Goal: Transaction & Acquisition: Register for event/course

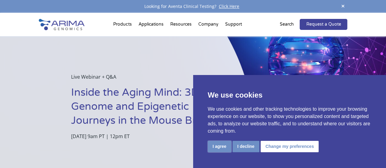
click at [218, 147] on button "I agree" at bounding box center [220, 146] width 24 height 11
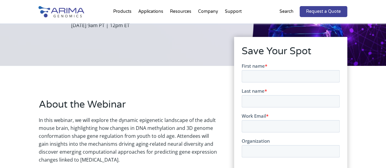
scroll to position [88, 0]
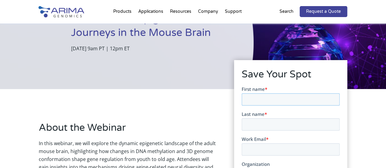
click at [263, 97] on input "First name *" at bounding box center [291, 99] width 98 height 12
type input "Fatemeh"
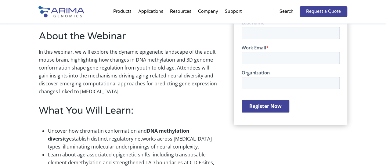
scroll to position [149, 0]
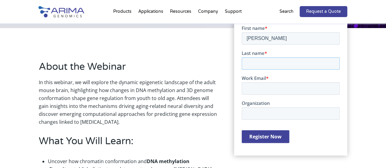
click at [263, 58] on input "Last name *" at bounding box center [291, 63] width 98 height 12
type input "Amjadimoheb"
click at [260, 90] on input "Work Email *" at bounding box center [291, 88] width 98 height 12
type input "z5395125@ad.unsw.edu.au"
click at [260, 112] on input "Organization" at bounding box center [291, 113] width 98 height 12
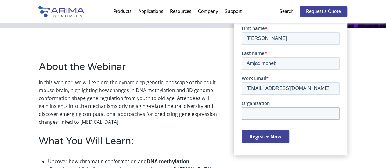
type input "Centre for Healthy Brain Ageing, University of New South Wales"
drag, startPoint x: 319, startPoint y: 92, endPoint x: 466, endPoint y: 113, distance: 148.8
click at [242, 88] on html "First name * Fatemeh Last name * Amjadimoheb Work Email * z5395125@ad.unsw.edu.…" at bounding box center [291, 89] width 98 height 129
paste input "f.amjadimoheb@"
type input "f.amjadimoheb@unsw.edu.au"
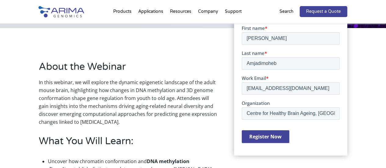
click at [261, 137] on input "Register Now" at bounding box center [266, 136] width 48 height 13
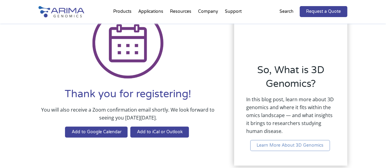
scroll to position [49, 0]
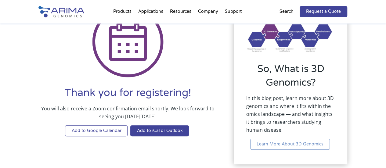
click at [96, 133] on link "Add to Google Calendar" at bounding box center [96, 131] width 63 height 11
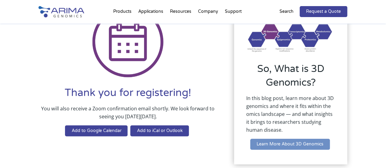
click at [266, 146] on link "Learn More About 3D Genomics" at bounding box center [290, 144] width 80 height 11
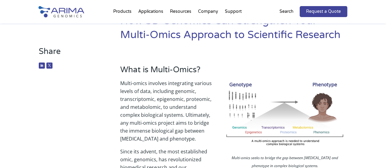
scroll to position [50, 0]
